Goal: Information Seeking & Learning: Learn about a topic

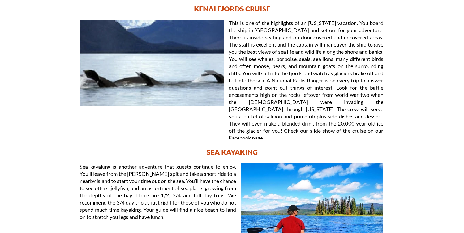
scroll to position [94, 0]
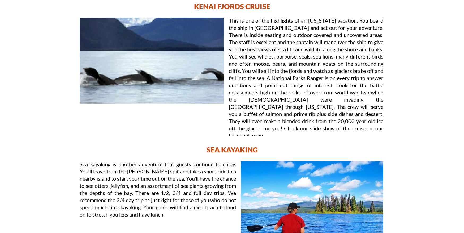
click at [194, 7] on h2 "KENAI FJORDS CRUISE" at bounding box center [232, 6] width 319 height 9
drag, startPoint x: 195, startPoint y: 6, endPoint x: 273, endPoint y: 9, distance: 77.9
click at [273, 9] on h2 "KENAI FJORDS CRUISE" at bounding box center [232, 6] width 319 height 9
copy h2 "KENAI FJORDS CRUISE"
drag, startPoint x: 207, startPoint y: 148, endPoint x: 262, endPoint y: 148, distance: 55.5
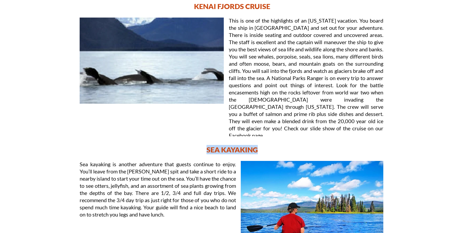
click at [262, 148] on h3 "SEA KAYAKING" at bounding box center [232, 149] width 319 height 9
copy h3 "SEA KAYAKING"
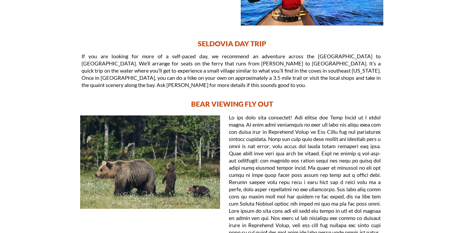
scroll to position [332, 0]
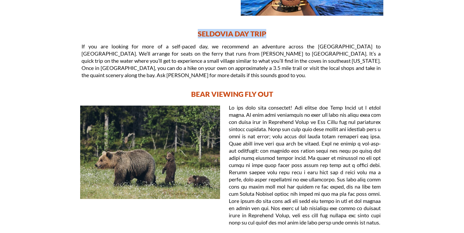
drag, startPoint x: 198, startPoint y: 32, endPoint x: 267, endPoint y: 35, distance: 69.1
click at [267, 35] on h4 "SELDOVIA DAY TRIP" at bounding box center [232, 33] width 319 height 9
copy h4 "SELDOVIA DAY TRIP"
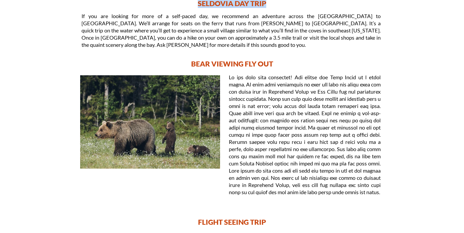
scroll to position [366, 0]
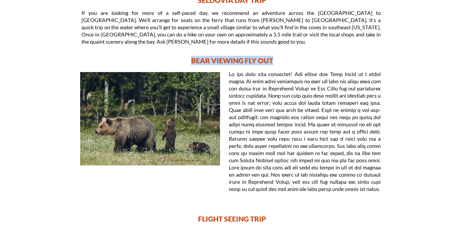
drag, startPoint x: 192, startPoint y: 59, endPoint x: 274, endPoint y: 61, distance: 82.4
click at [274, 61] on h5 "BEAR VIEWING FLY OUT" at bounding box center [232, 60] width 319 height 9
copy h5 "BEAR VIEWING FLY OUT"
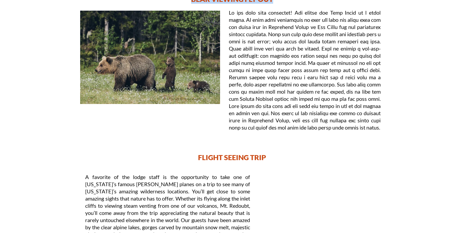
scroll to position [448, 0]
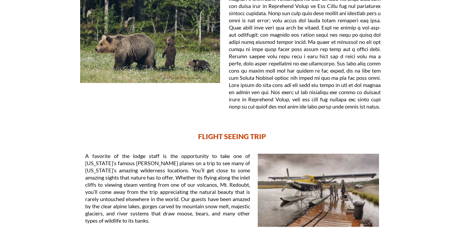
click at [198, 135] on h6 "FLIGHT SEEING TRIP" at bounding box center [232, 135] width 319 height 9
drag, startPoint x: 198, startPoint y: 135, endPoint x: 267, endPoint y: 135, distance: 68.3
click at [267, 135] on h6 "FLIGHT SEEING TRIP" at bounding box center [232, 135] width 319 height 9
copy h6 "FLIGHT SEEING TRIP"
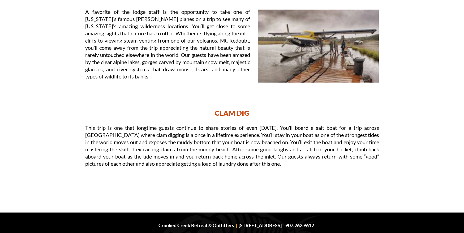
scroll to position [602, 0]
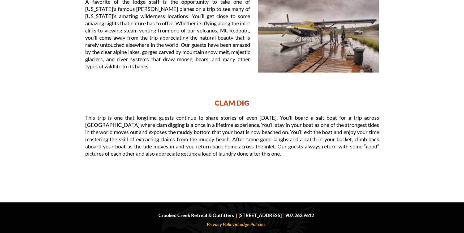
click at [215, 102] on p "CLAM DIG" at bounding box center [232, 102] width 319 height 9
drag, startPoint x: 215, startPoint y: 102, endPoint x: 255, endPoint y: 103, distance: 39.3
click at [255, 103] on p "CLAM DIG" at bounding box center [232, 102] width 319 height 9
copy p "CLAM DIG"
